Goal: Task Accomplishment & Management: Manage account settings

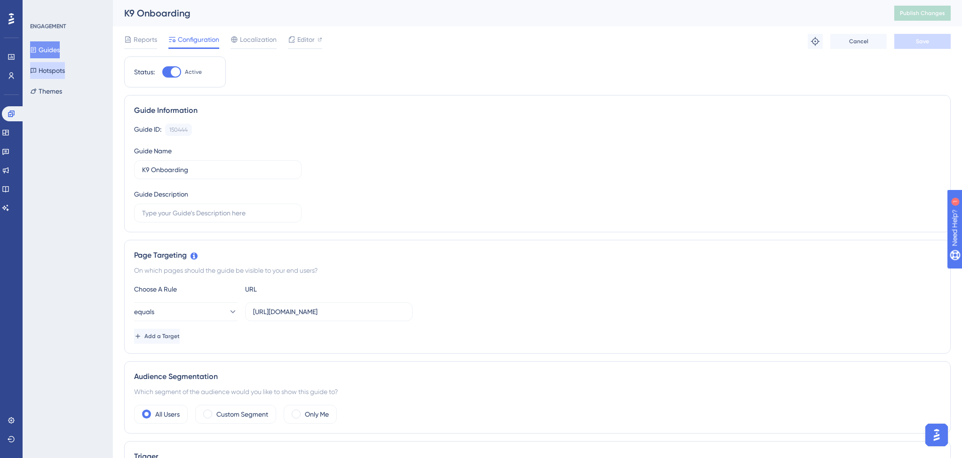
click at [55, 69] on button "Hotspots" at bounding box center [47, 70] width 35 height 17
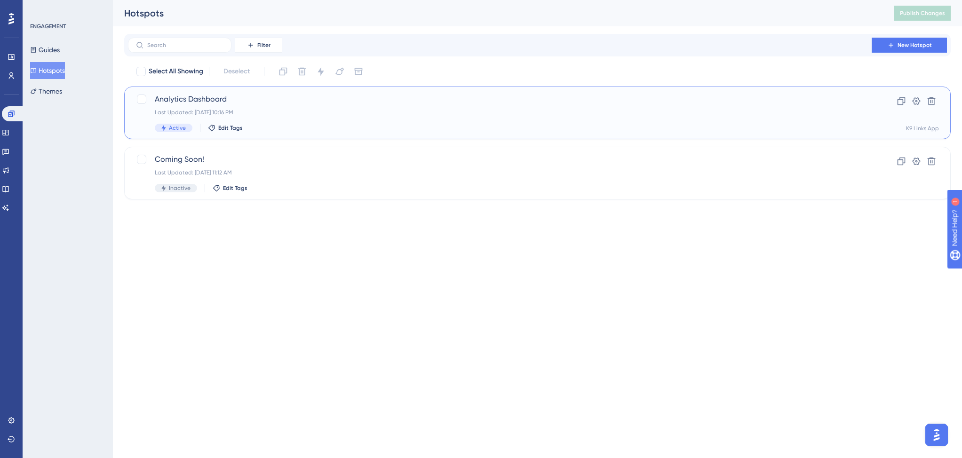
click at [396, 110] on div "Last Updated: [DATE] 10:16 PM" at bounding box center [500, 113] width 690 height 8
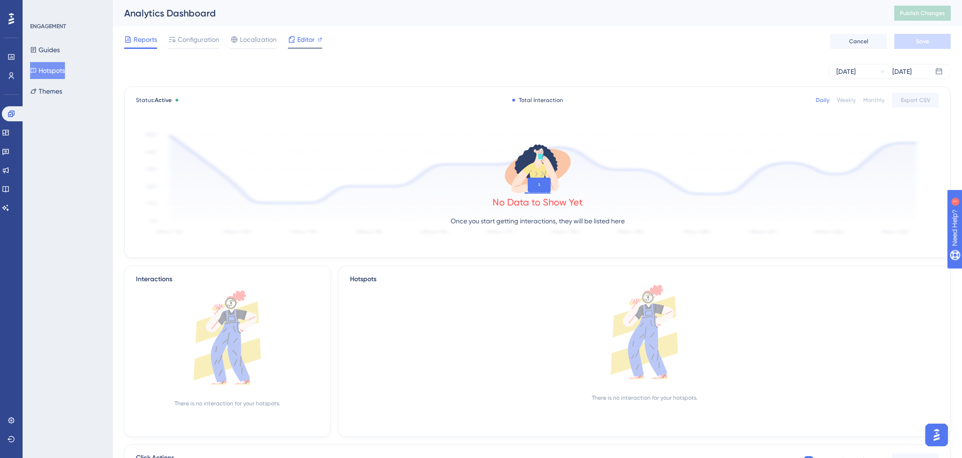
click at [306, 45] on span "Editor" at bounding box center [305, 39] width 17 height 11
click at [65, 73] on button "Hotspots" at bounding box center [47, 70] width 35 height 17
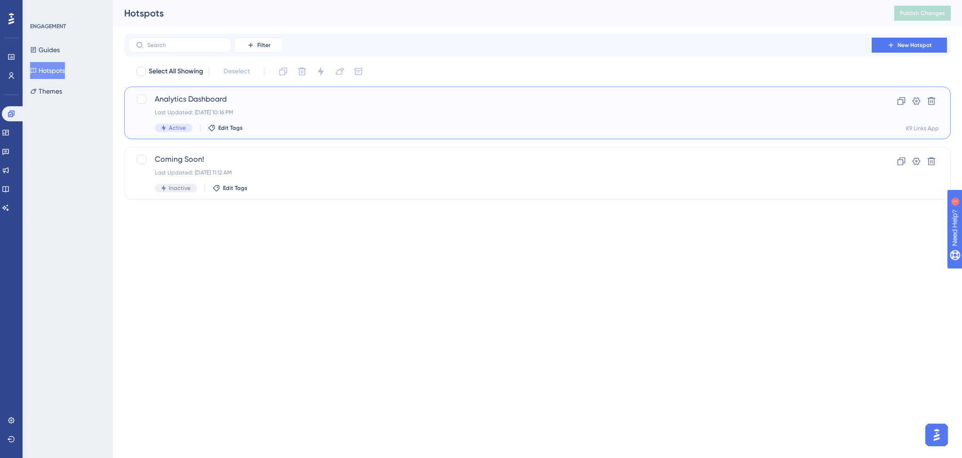
click at [420, 92] on div "Analytics Dashboard Last Updated: [DATE] 10:16 PM Active Edit Tags Clone Settin…" at bounding box center [537, 113] width 826 height 53
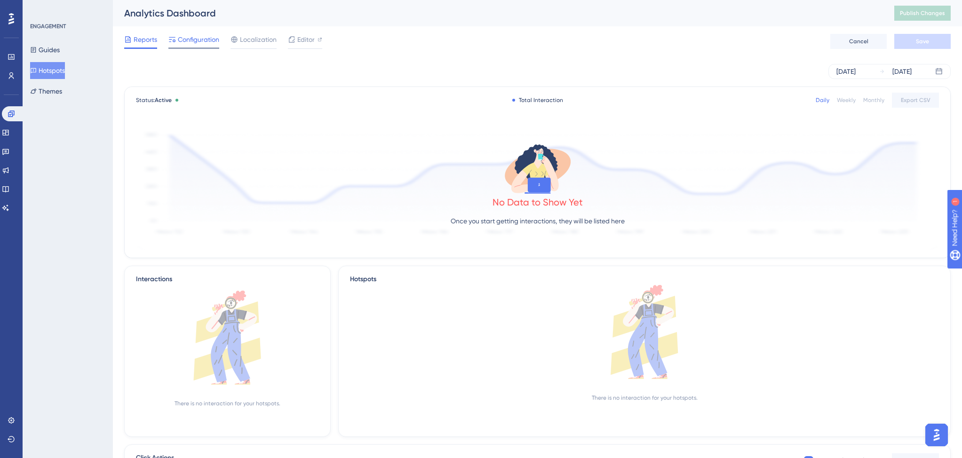
click at [202, 47] on div "Configuration" at bounding box center [193, 41] width 51 height 15
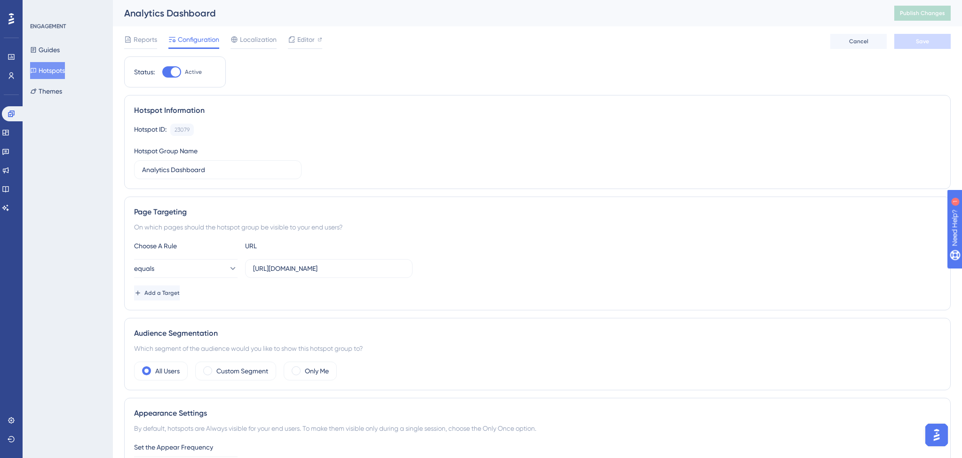
click at [176, 71] on div at bounding box center [175, 71] width 9 height 9
click at [162, 72] on input "Active" at bounding box center [162, 72] width 0 height 0
checkbox input "false"
click at [916, 47] on button "Save" at bounding box center [922, 41] width 56 height 15
click at [915, 13] on span "Publish Changes" at bounding box center [922, 13] width 45 height 8
